Goal: Task Accomplishment & Management: Manage account settings

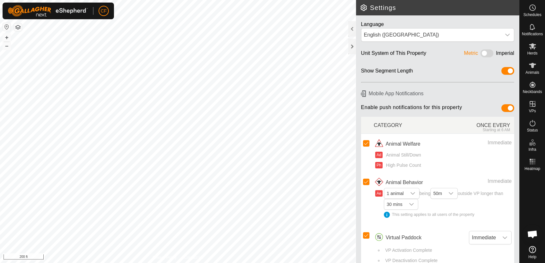
scroll to position [2395, 0]
click at [534, 65] on icon at bounding box center [532, 65] width 7 height 5
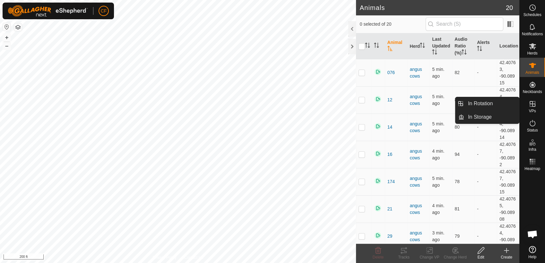
click at [533, 107] on icon at bounding box center [533, 104] width 6 height 6
click at [482, 102] on link "In Rotation" at bounding box center [492, 103] width 55 height 13
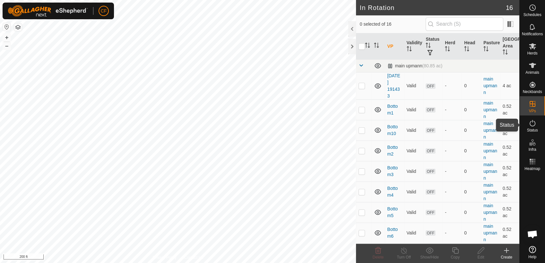
click at [532, 125] on icon at bounding box center [533, 124] width 8 height 8
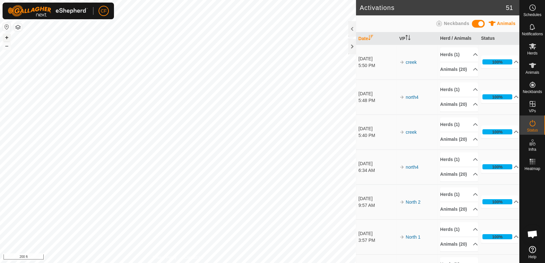
click at [7, 38] on button "+" at bounding box center [7, 38] width 8 height 8
click at [534, 68] on icon at bounding box center [533, 66] width 8 height 8
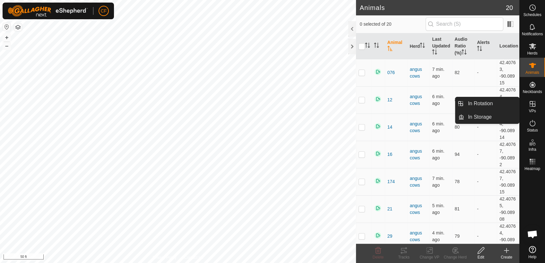
click at [533, 105] on icon at bounding box center [533, 104] width 8 height 8
click at [504, 103] on link "In Rotation" at bounding box center [492, 103] width 55 height 13
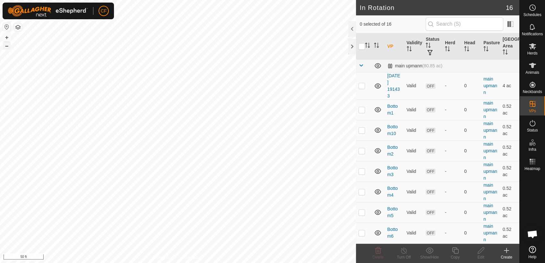
click at [5, 47] on button "–" at bounding box center [7, 46] width 8 height 8
click at [362, 84] on p-checkbox at bounding box center [362, 85] width 6 height 5
click at [376, 253] on icon at bounding box center [379, 251] width 6 height 6
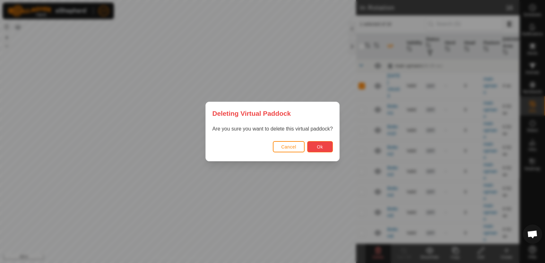
click at [318, 147] on span "Ok" at bounding box center [320, 147] width 6 height 5
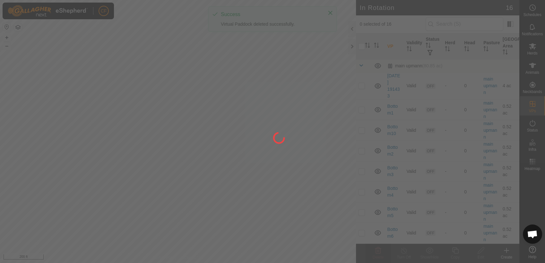
checkbox input "false"
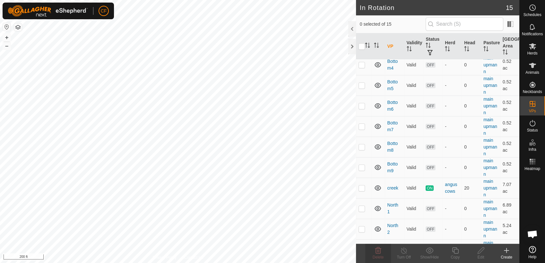
scroll to position [114, 0]
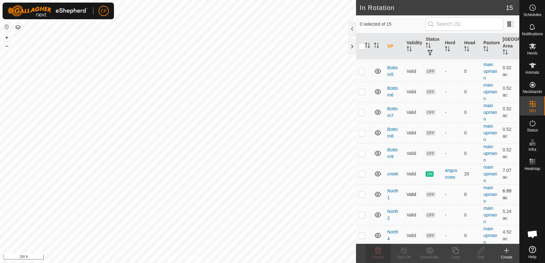
click at [361, 193] on p-checkbox at bounding box center [362, 194] width 6 height 5
checkbox input "true"
click at [362, 214] on p-checkbox at bounding box center [362, 215] width 6 height 5
checkbox input "true"
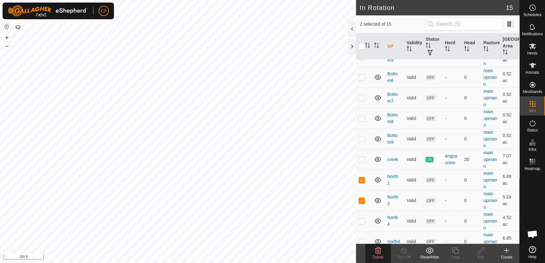
scroll to position [136, 0]
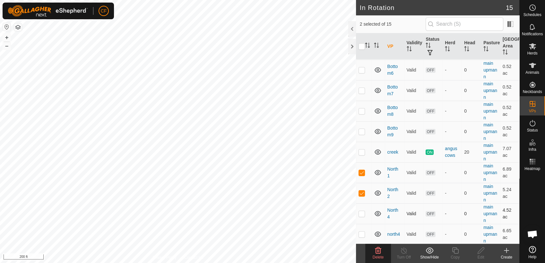
click at [360, 215] on p-checkbox at bounding box center [362, 213] width 6 height 5
checkbox input "true"
click at [360, 235] on p-checkbox at bounding box center [362, 234] width 6 height 5
checkbox input "true"
click at [379, 253] on icon at bounding box center [379, 251] width 8 height 8
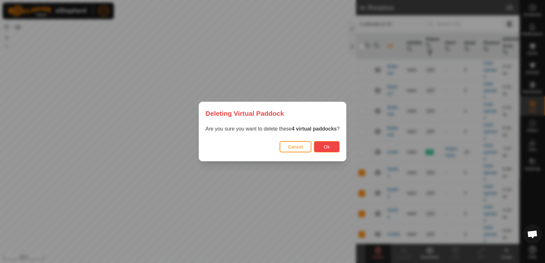
click at [321, 147] on button "Ok" at bounding box center [327, 146] width 26 height 11
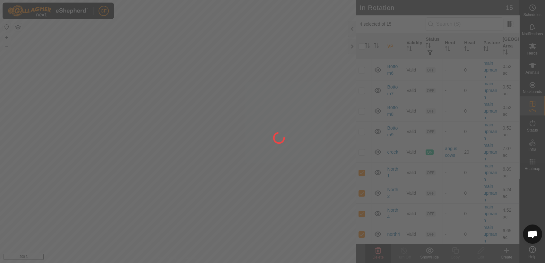
checkbox input "false"
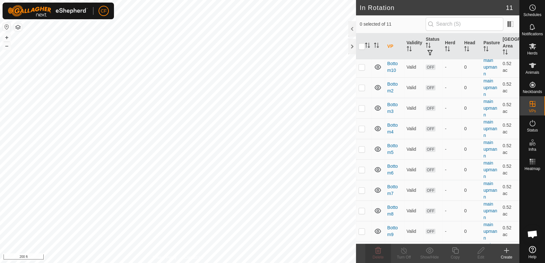
scroll to position [54, 0]
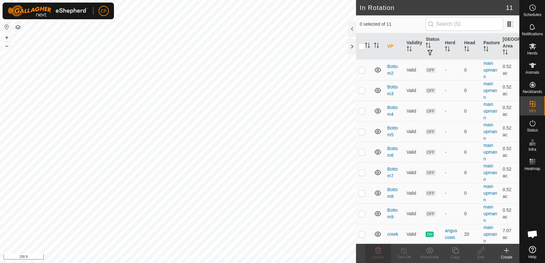
checkbox input "true"
click at [455, 252] on icon at bounding box center [456, 251] width 8 height 8
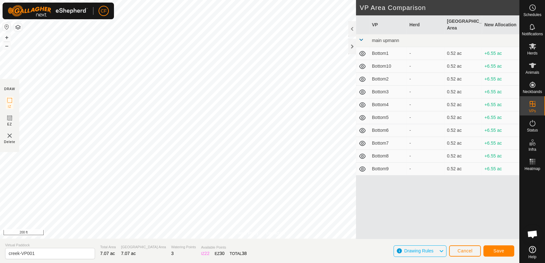
click at [164, 0] on html "CF Schedules Notifications Herds Animals Neckbands VPs Status Infra Heatmap Hel…" at bounding box center [272, 131] width 545 height 263
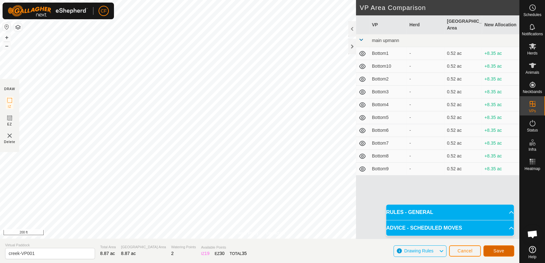
click at [494, 253] on span "Save" at bounding box center [499, 251] width 11 height 5
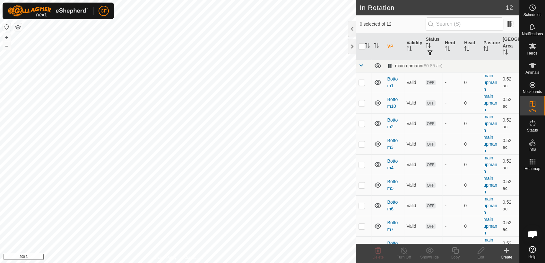
scroll to position [74, 0]
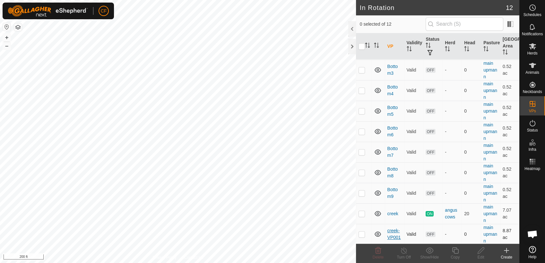
click at [392, 232] on link "creek-VP001" at bounding box center [394, 234] width 13 height 12
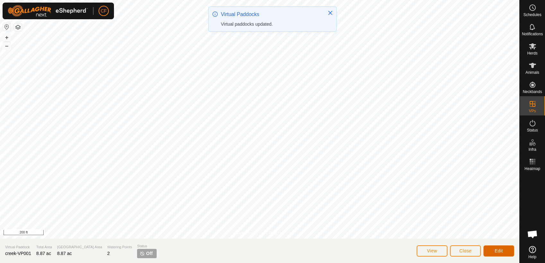
click at [497, 251] on span "Edit" at bounding box center [499, 251] width 8 height 5
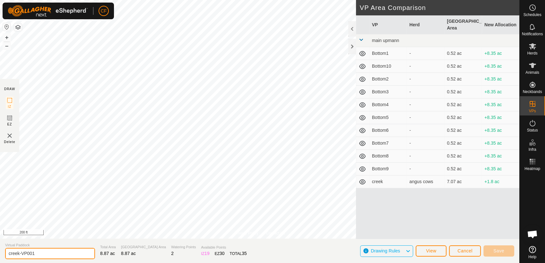
click at [41, 255] on input "creek-VP001" at bounding box center [50, 253] width 90 height 11
type input "c"
click at [56, 254] on input "text" at bounding box center [50, 253] width 90 height 13
type input "t"
type input "North1"
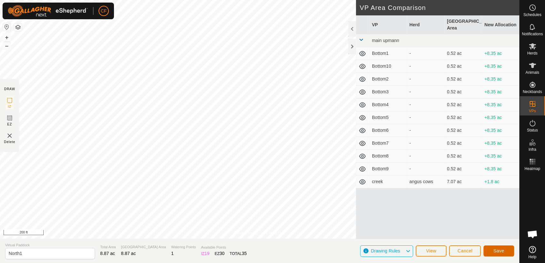
click at [501, 251] on span "Save" at bounding box center [499, 251] width 11 height 5
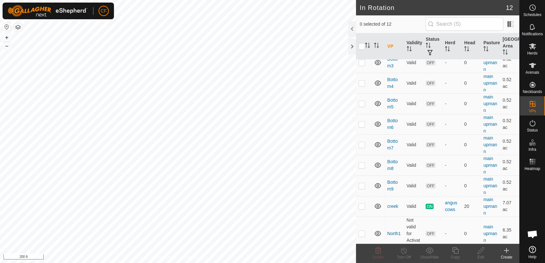
scroll to position [87, 0]
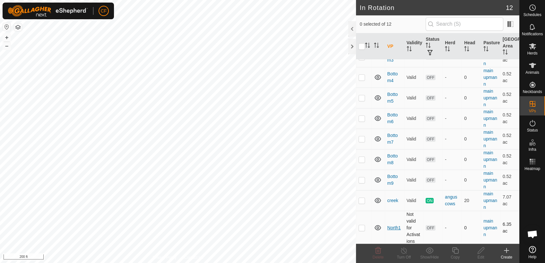
click at [391, 226] on link "North1" at bounding box center [394, 228] width 13 height 5
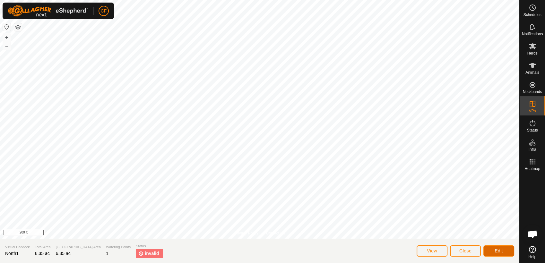
click at [495, 251] on span "Edit" at bounding box center [499, 251] width 8 height 5
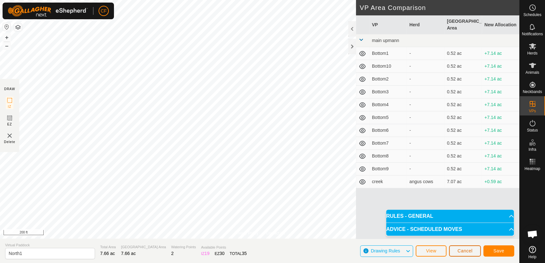
click at [469, 250] on span "Cancel" at bounding box center [465, 251] width 15 height 5
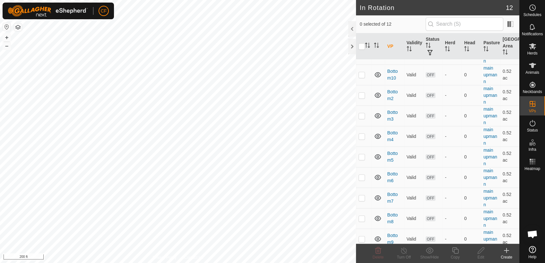
scroll to position [87, 0]
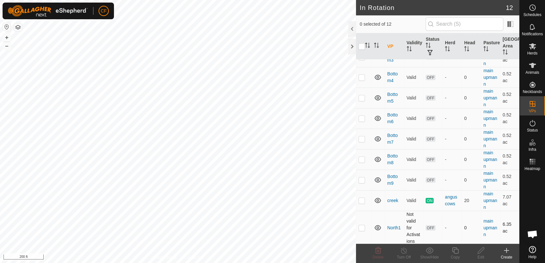
click at [363, 226] on p-checkbox at bounding box center [362, 228] width 6 height 5
click at [377, 251] on icon at bounding box center [379, 251] width 6 height 6
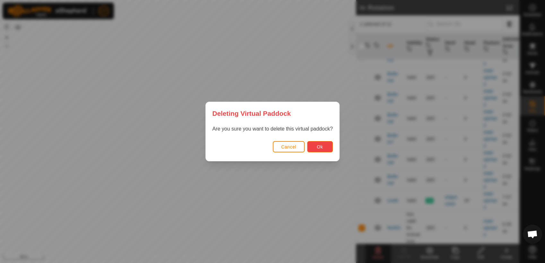
click at [322, 148] on span "Ok" at bounding box center [320, 147] width 6 height 5
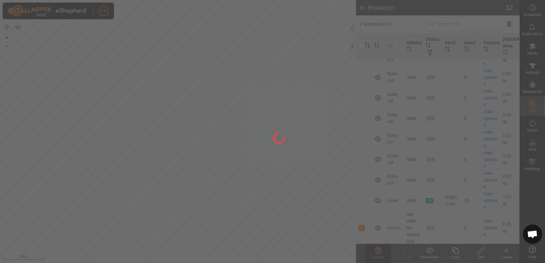
checkbox input "false"
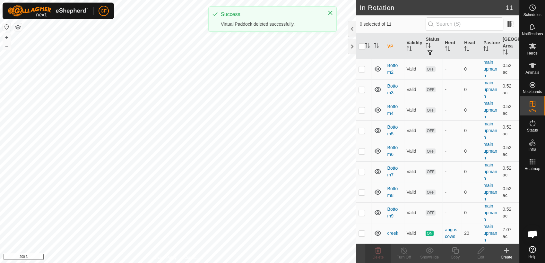
scroll to position [54, 0]
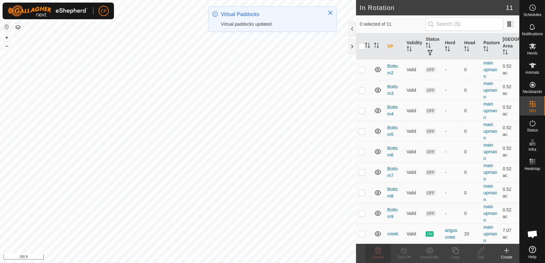
checkbox input "true"
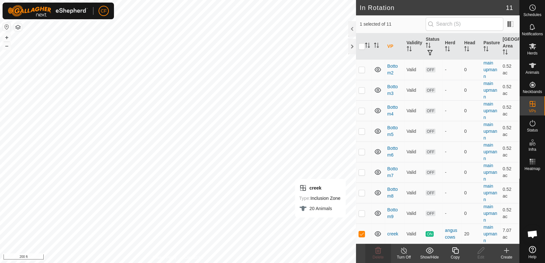
click at [455, 252] on icon at bounding box center [456, 251] width 8 height 8
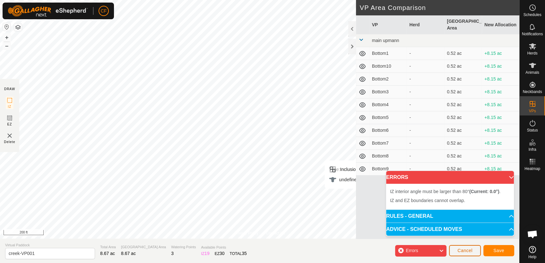
click at [470, 252] on span "Cancel" at bounding box center [465, 250] width 15 height 5
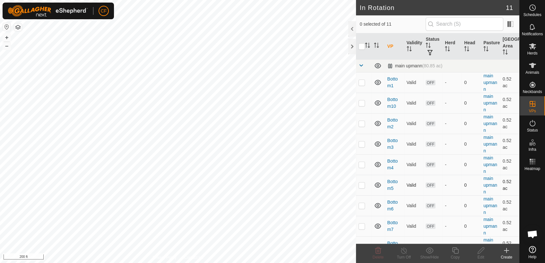
checkbox input "true"
click at [457, 252] on icon at bounding box center [456, 251] width 8 height 8
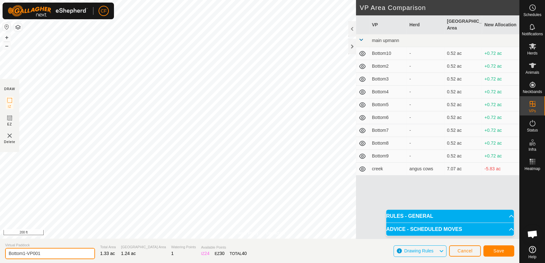
click at [49, 253] on input "Bottom1-VP001" at bounding box center [50, 253] width 90 height 11
type input "Bottom11"
click at [495, 253] on span "Save" at bounding box center [499, 251] width 11 height 5
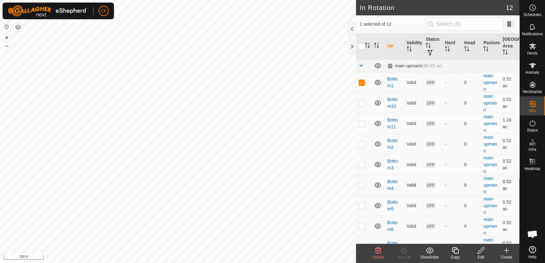
checkbox input "false"
checkbox input "true"
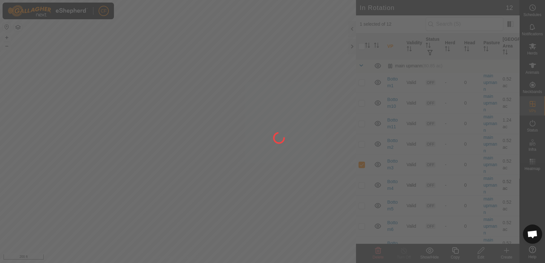
click at [159, 116] on div at bounding box center [272, 131] width 545 height 263
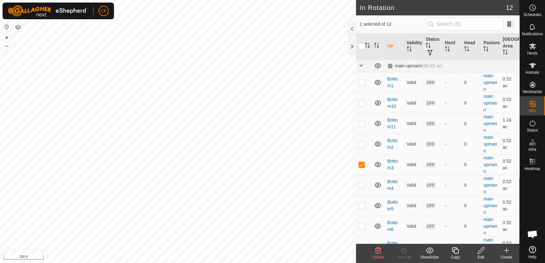
checkbox input "true"
checkbox input "false"
click at [456, 249] on icon at bounding box center [455, 251] width 6 height 6
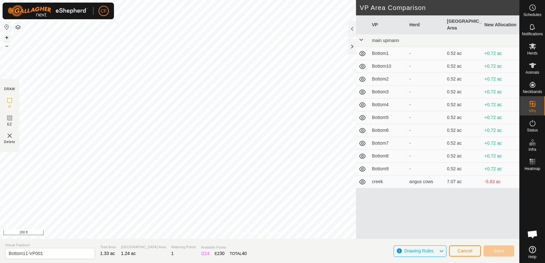
click at [6, 36] on button "+" at bounding box center [7, 38] width 8 height 8
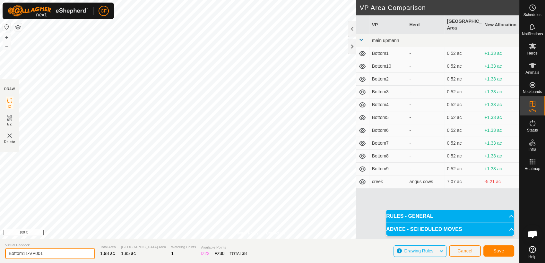
click at [53, 252] on input "Bottom11-VP001" at bounding box center [50, 253] width 90 height 11
type input "Bottom12"
click at [498, 251] on span "Save" at bounding box center [499, 251] width 11 height 5
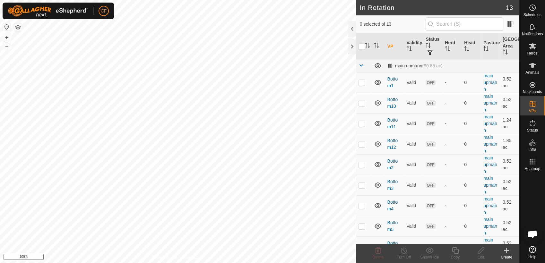
checkbox input "true"
click at [456, 251] on icon at bounding box center [456, 251] width 8 height 8
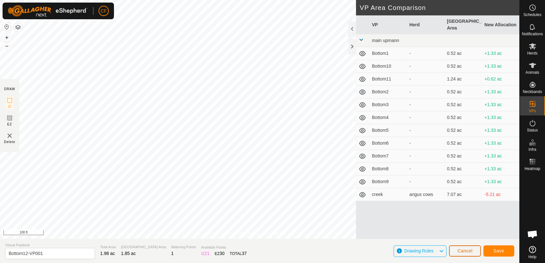
click at [462, 252] on span "Cancel" at bounding box center [465, 251] width 15 height 5
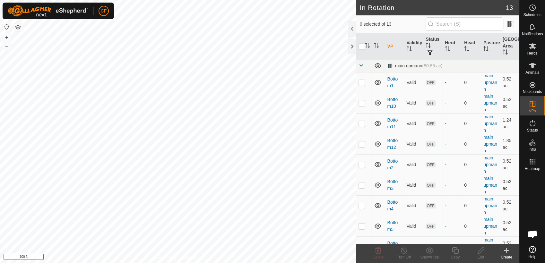
checkbox input "true"
click at [456, 253] on icon at bounding box center [456, 251] width 8 height 8
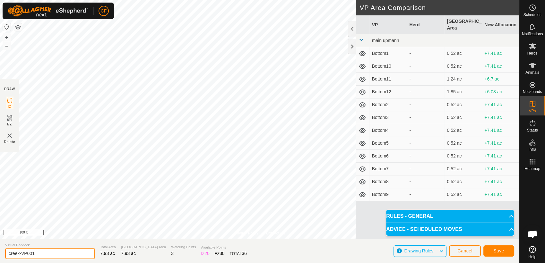
click at [53, 254] on input "creek-VP001" at bounding box center [50, 253] width 90 height 11
type input "creek1"
click at [497, 250] on span "Save" at bounding box center [499, 251] width 11 height 5
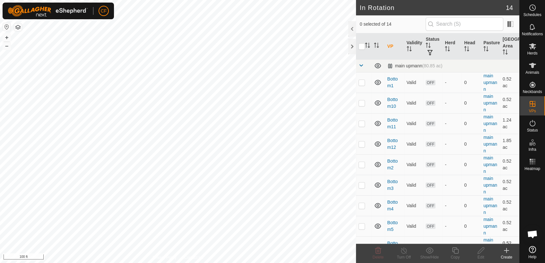
checkbox input "true"
click at [455, 252] on icon at bounding box center [456, 251] width 8 height 8
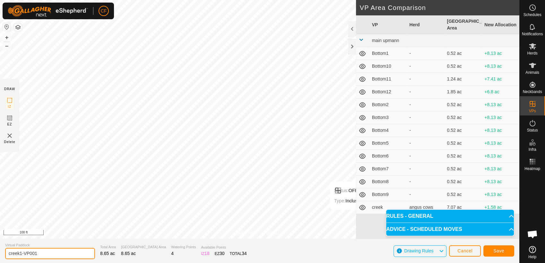
click at [49, 253] on input "creek1-VP001" at bounding box center [50, 253] width 90 height 11
type input "creek2"
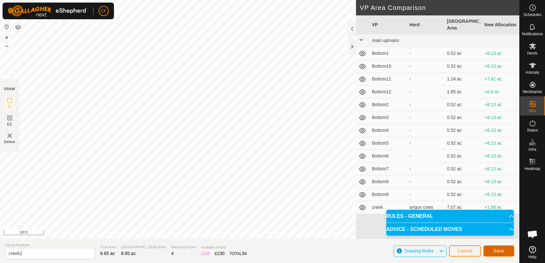
click at [499, 253] on span "Save" at bounding box center [499, 251] width 11 height 5
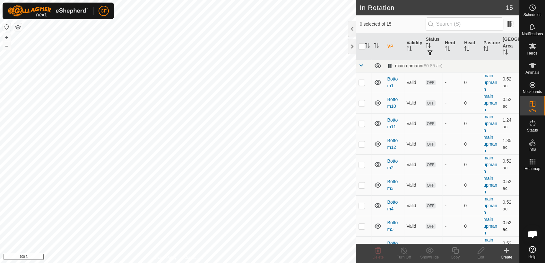
checkbox input "true"
click at [456, 251] on icon at bounding box center [456, 251] width 8 height 8
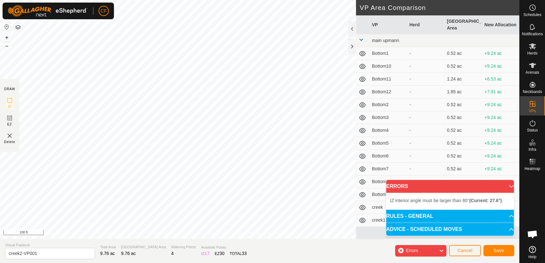
click at [207, 0] on html "CF Schedules Notifications Herds Animals Neckbands VPs Status Infra Heatmap Hel…" at bounding box center [272, 131] width 545 height 263
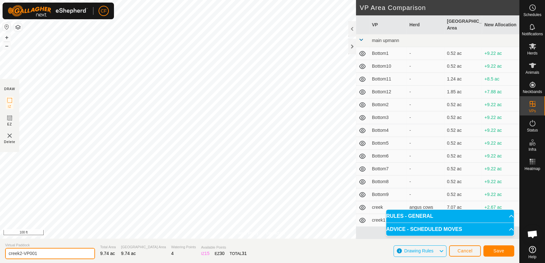
click at [46, 255] on input "creek2-VP001" at bounding box center [50, 253] width 90 height 11
type input "creek3"
click at [500, 253] on span "Save" at bounding box center [499, 251] width 11 height 5
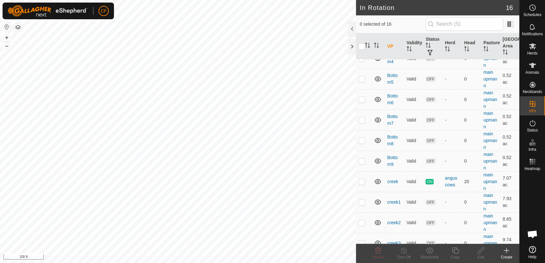
scroll to position [156, 0]
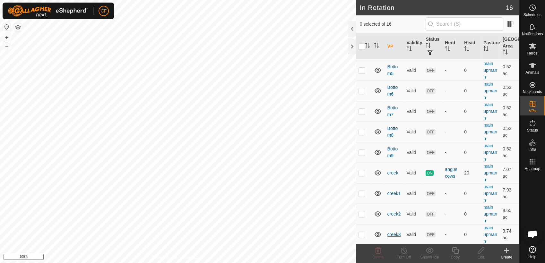
click at [392, 233] on link "creek3" at bounding box center [394, 234] width 13 height 5
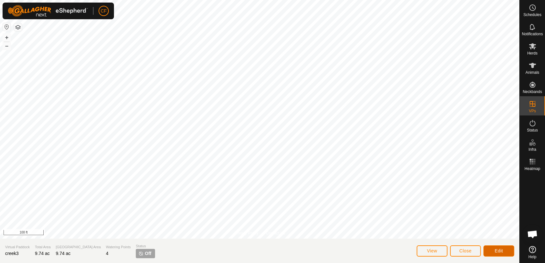
click at [502, 252] on span "Edit" at bounding box center [499, 251] width 8 height 5
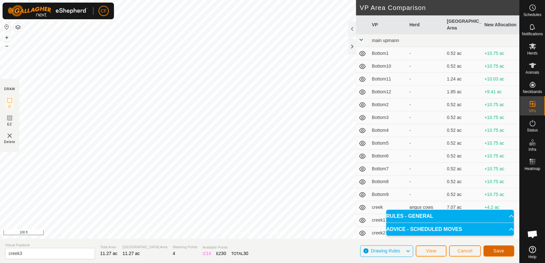
click at [494, 251] on span "Save" at bounding box center [499, 251] width 11 height 5
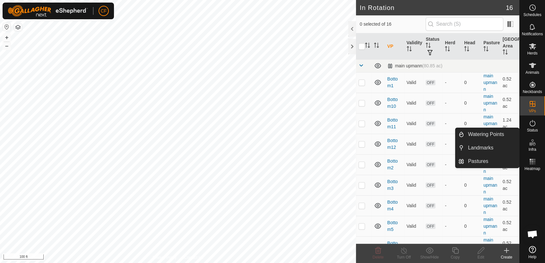
click at [531, 145] on icon at bounding box center [533, 143] width 8 height 8
click at [504, 134] on link "Watering Points" at bounding box center [492, 134] width 55 height 13
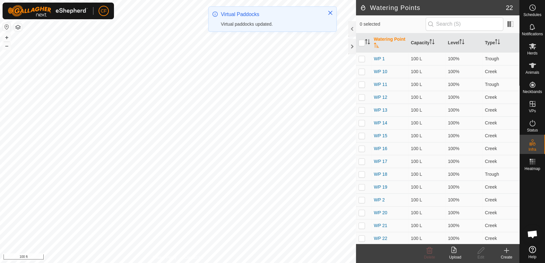
click at [506, 251] on icon at bounding box center [507, 251] width 4 height 0
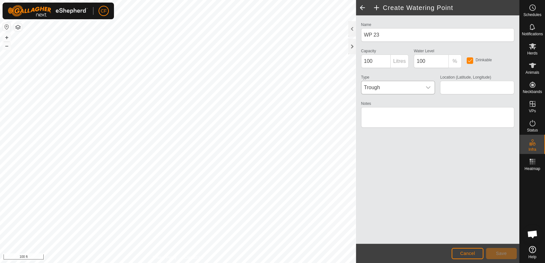
click at [429, 86] on icon "dropdown trigger" at bounding box center [428, 87] width 5 height 5
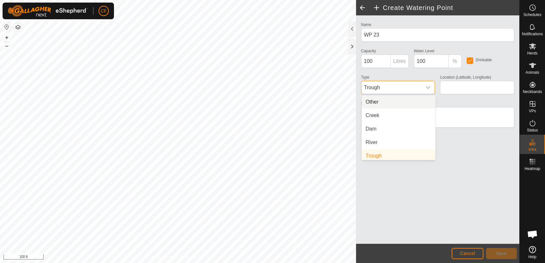
scroll to position [3, 0]
click at [388, 114] on li "Creek" at bounding box center [399, 113] width 74 height 13
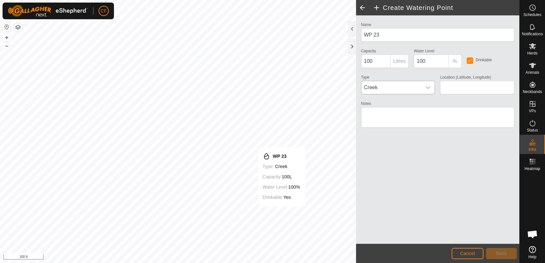
type input "42.408792, -90.092508"
click at [498, 254] on span "Save" at bounding box center [501, 253] width 11 height 5
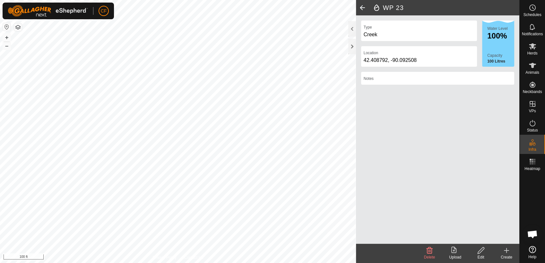
click at [507, 251] on icon at bounding box center [507, 251] width 8 height 8
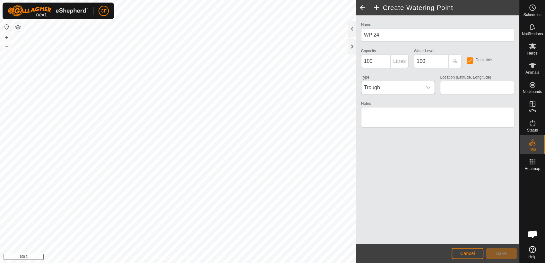
click at [429, 87] on icon "dropdown trigger" at bounding box center [428, 87] width 5 height 5
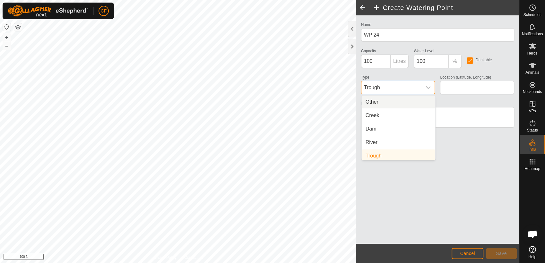
scroll to position [3, 0]
click at [395, 112] on li "Creek" at bounding box center [399, 113] width 74 height 13
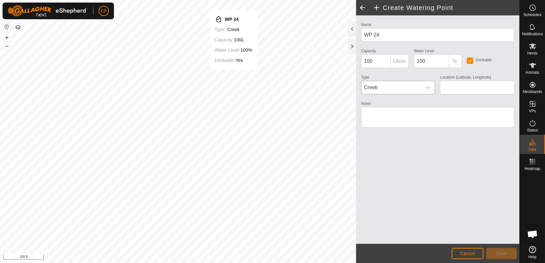
type input "42.410158, -90.093785"
click at [500, 253] on span "Save" at bounding box center [501, 253] width 11 height 5
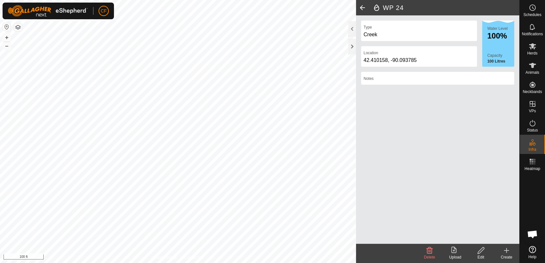
click at [506, 252] on icon at bounding box center [507, 251] width 8 height 8
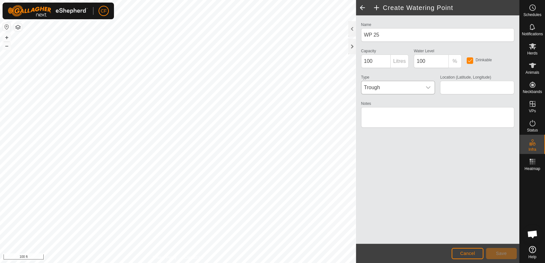
click at [428, 87] on icon "dropdown trigger" at bounding box center [428, 87] width 5 height 5
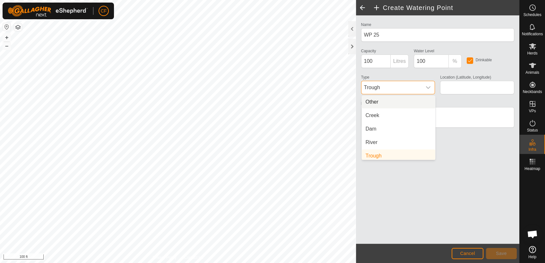
scroll to position [3, 0]
click at [391, 113] on li "Creek" at bounding box center [399, 113] width 74 height 13
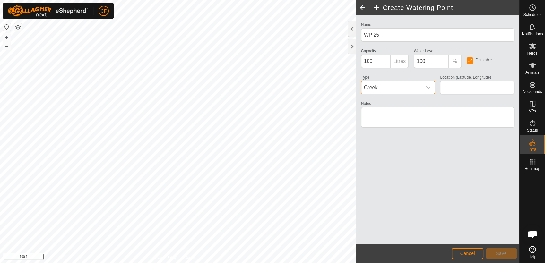
type input "42.410578, -90.093902"
click at [502, 255] on span "Save" at bounding box center [501, 253] width 11 height 5
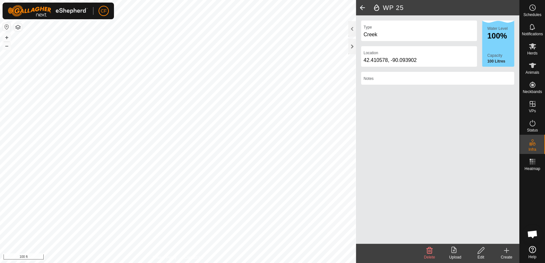
click at [506, 252] on icon at bounding box center [507, 251] width 8 height 8
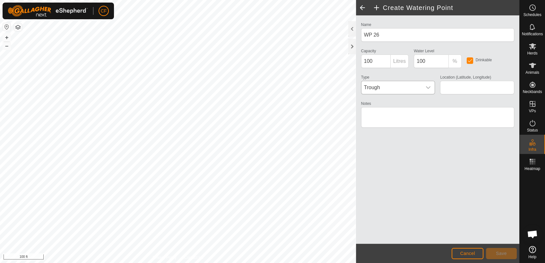
click at [428, 86] on icon "dropdown trigger" at bounding box center [428, 87] width 5 height 5
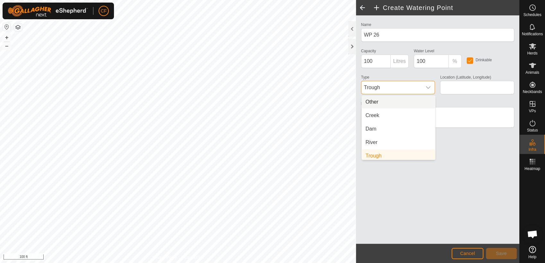
scroll to position [3, 0]
click at [397, 112] on li "Creek" at bounding box center [399, 113] width 74 height 13
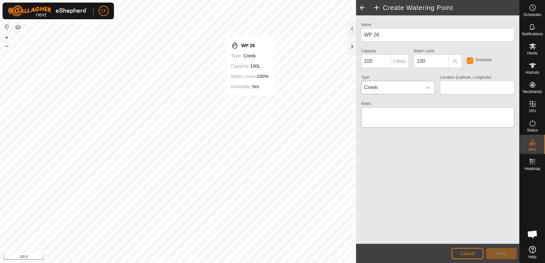
type input "42.410904, -90.093976"
click at [496, 256] on button "Save" at bounding box center [501, 253] width 31 height 11
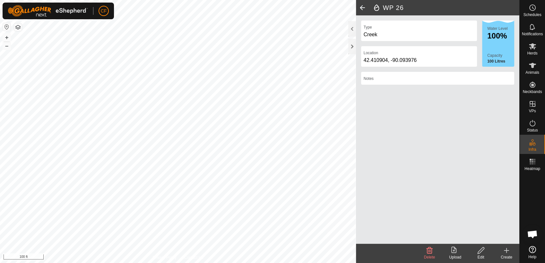
scroll to position [2395, 0]
click at [531, 49] on icon at bounding box center [532, 46] width 7 height 6
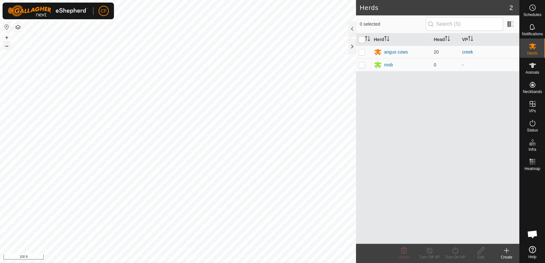
click at [7, 47] on button "–" at bounding box center [7, 46] width 8 height 8
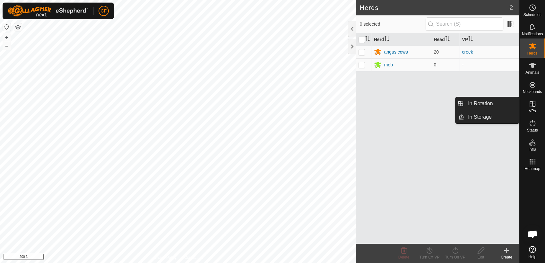
click at [532, 105] on icon at bounding box center [533, 104] width 6 height 6
click at [506, 104] on link "In Rotation" at bounding box center [492, 103] width 55 height 13
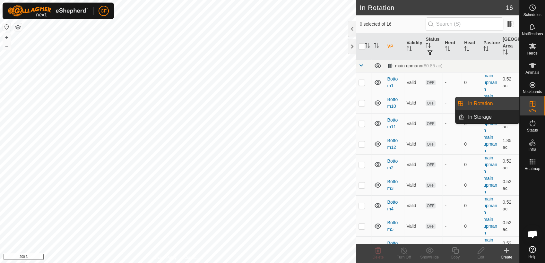
click at [490, 105] on link "In Rotation" at bounding box center [492, 103] width 55 height 13
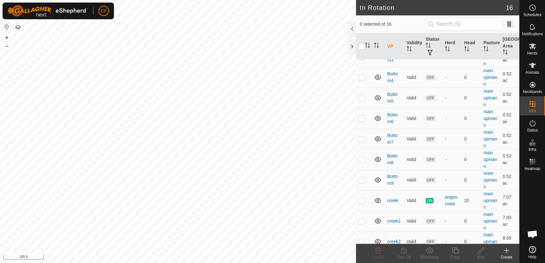
scroll to position [156, 0]
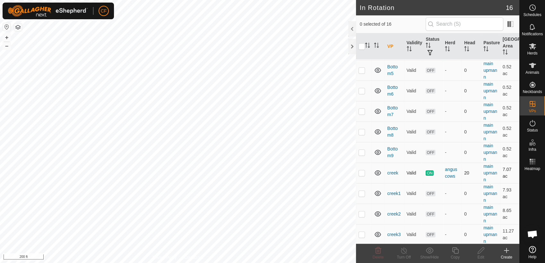
click at [362, 173] on p-checkbox at bounding box center [362, 173] width 6 height 5
checkbox input "false"
click at [361, 195] on p-checkbox at bounding box center [362, 193] width 6 height 5
click at [361, 192] on p-checkbox at bounding box center [362, 193] width 6 height 5
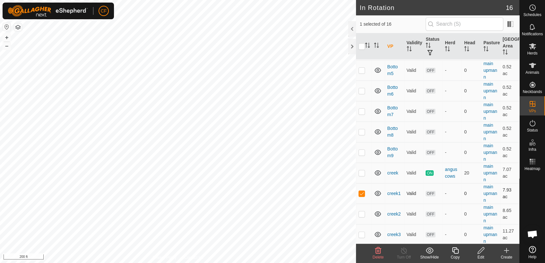
checkbox input "false"
click at [360, 213] on p-checkbox at bounding box center [362, 214] width 6 height 5
click at [360, 212] on p-checkbox at bounding box center [362, 214] width 6 height 5
checkbox input "false"
click at [4, 47] on button "–" at bounding box center [7, 46] width 8 height 8
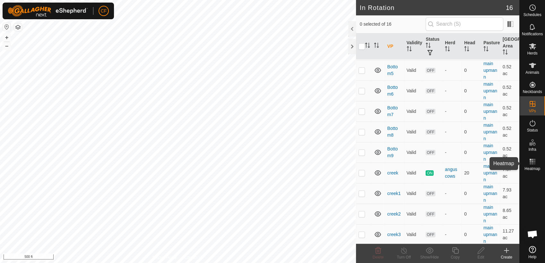
click at [531, 161] on rect at bounding box center [531, 162] width 2 height 2
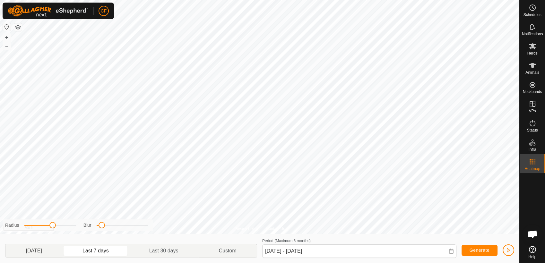
click at [34, 249] on p-togglebutton "[DATE]" at bounding box center [33, 250] width 57 height 13
click at [101, 251] on p-togglebutton "Last 7 days" at bounding box center [95, 250] width 67 height 13
type input "[DATE] - [DATE]"
click at [5, 38] on button "+" at bounding box center [7, 38] width 8 height 8
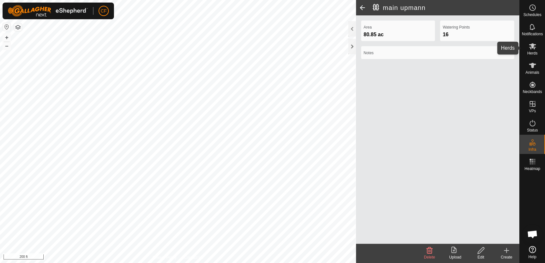
click at [532, 47] on icon at bounding box center [532, 46] width 7 height 6
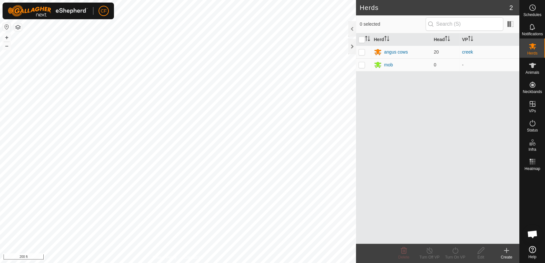
click at [244, 0] on html "CF Schedules Notifications Herds Animals Neckbands VPs Status Infra Heatmap Hel…" at bounding box center [272, 131] width 545 height 263
click at [7, 46] on button "–" at bounding box center [7, 46] width 8 height 8
click at [0, 256] on html "CF Schedules Notifications Herds Animals Neckbands VPs Status Infra Heatmap Hel…" at bounding box center [272, 131] width 545 height 263
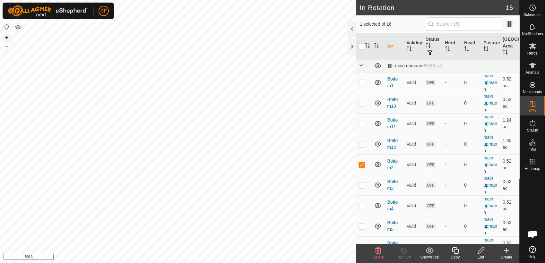
click at [7, 37] on button "+" at bounding box center [7, 38] width 8 height 8
click at [8, 37] on button "+" at bounding box center [7, 38] width 8 height 8
click at [483, 252] on icon at bounding box center [481, 251] width 8 height 8
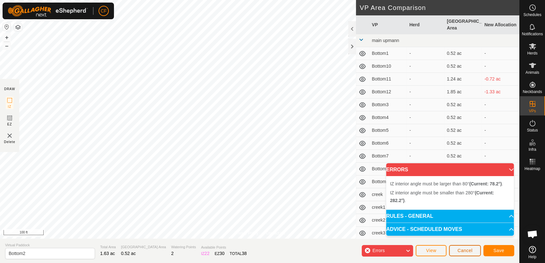
click at [470, 250] on span "Cancel" at bounding box center [465, 250] width 15 height 5
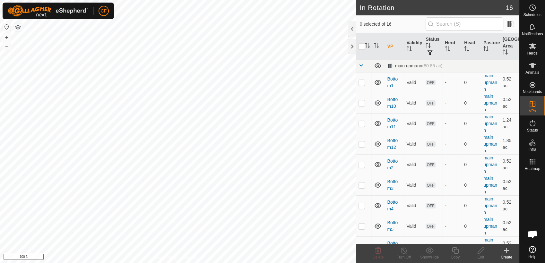
scroll to position [2395, 0]
click at [7, 35] on button "+" at bounding box center [7, 38] width 8 height 8
click at [8, 46] on button "–" at bounding box center [7, 46] width 8 height 8
checkbox input "true"
click at [361, 102] on p-checkbox at bounding box center [362, 103] width 6 height 5
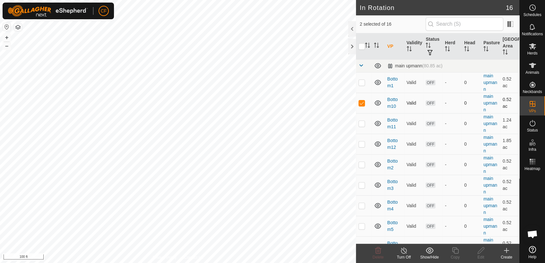
click at [361, 102] on p-checkbox at bounding box center [362, 103] width 6 height 5
checkbox input "false"
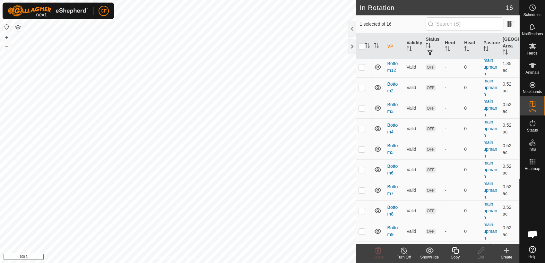
scroll to position [156, 0]
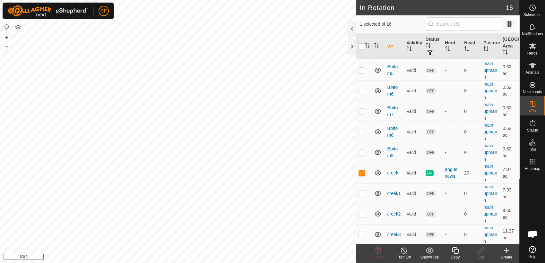
click at [359, 175] on p-checkbox at bounding box center [362, 173] width 6 height 5
checkbox input "false"
